Goal: Task Accomplishment & Management: Manage account settings

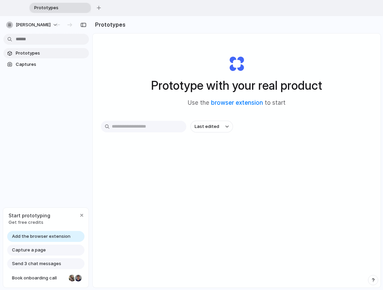
click at [34, 235] on span "Add the browser extension" at bounding box center [41, 236] width 58 height 7
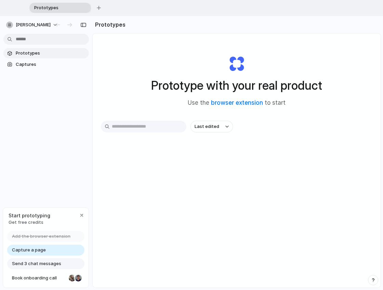
click at [53, 250] on div "Capture a page" at bounding box center [45, 250] width 77 height 11
click at [38, 252] on span "Capture a page" at bounding box center [29, 250] width 34 height 7
click at [40, 264] on span "Send 3 chat messages" at bounding box center [36, 264] width 49 height 7
click at [39, 265] on span "Send 3 chat messages" at bounding box center [36, 264] width 49 height 7
click at [29, 65] on span "Captures" at bounding box center [51, 64] width 70 height 7
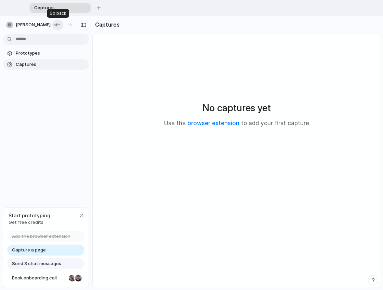
click at [59, 26] on div "button" at bounding box center [57, 25] width 7 height 6
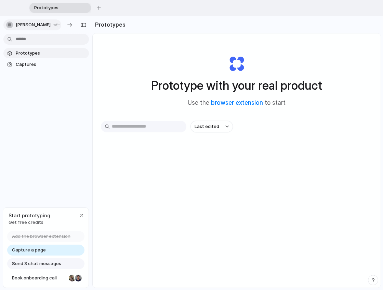
click at [12, 25] on div "button" at bounding box center [9, 25] width 7 height 7
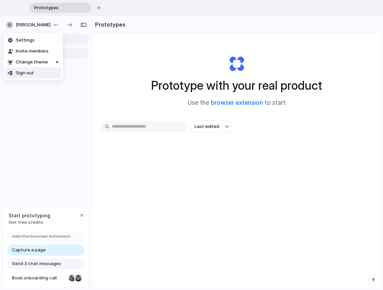
click at [81, 216] on div "Settings Invite members Change theme Sign out" at bounding box center [191, 145] width 383 height 290
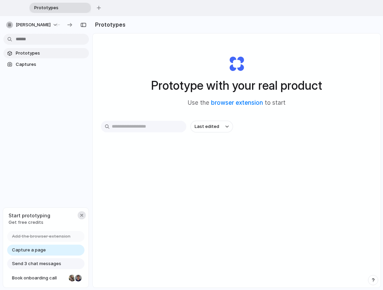
click at [82, 217] on div "button" at bounding box center [81, 215] width 5 height 5
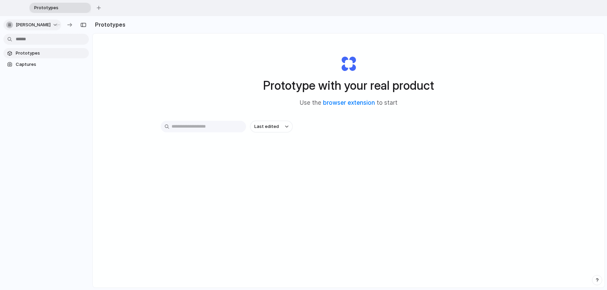
click at [53, 24] on button "[PERSON_NAME]" at bounding box center [32, 24] width 58 height 11
click at [35, 73] on li "Sign out" at bounding box center [33, 73] width 57 height 11
